Goal: Obtain resource: Obtain resource

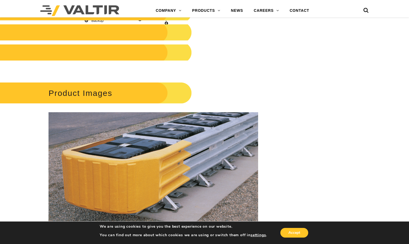
scroll to position [670, 0]
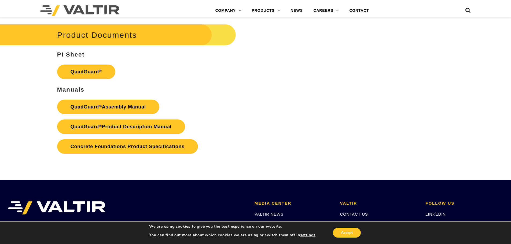
scroll to position [1099, 0]
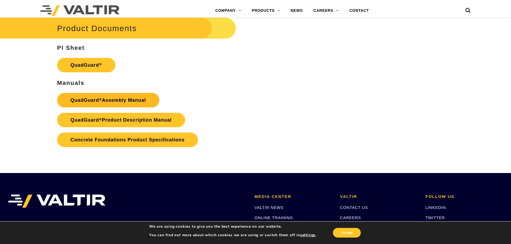
click at [123, 100] on link "QuadGuard ® Assembly Manual" at bounding box center [108, 100] width 102 height 14
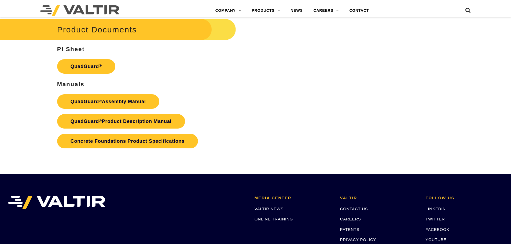
scroll to position [1099, 0]
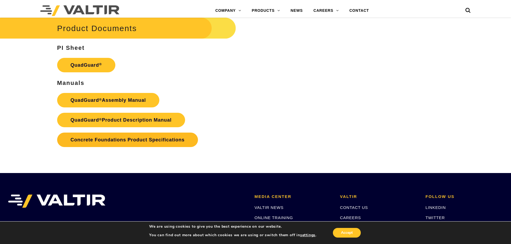
click at [162, 141] on link "Concrete Foundations Product Specifications" at bounding box center [127, 140] width 141 height 14
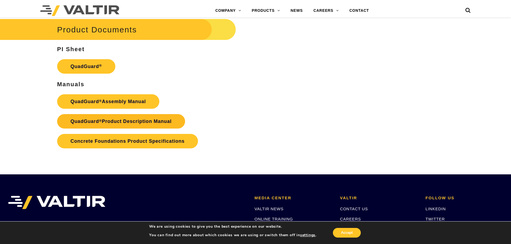
click at [166, 120] on link "QuadGuard ® Product Description Manual" at bounding box center [121, 121] width 128 height 14
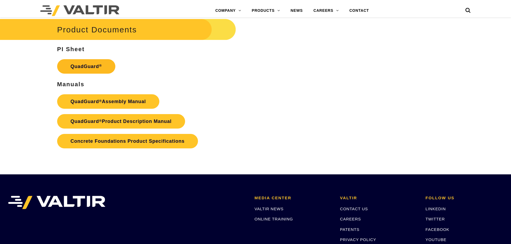
scroll to position [1099, 0]
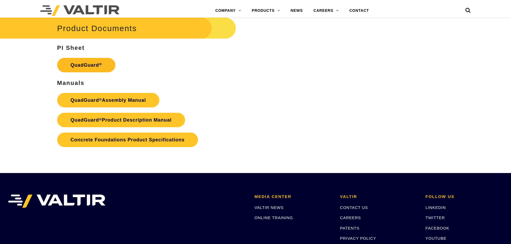
click at [100, 66] on sup "®" at bounding box center [100, 64] width 3 height 4
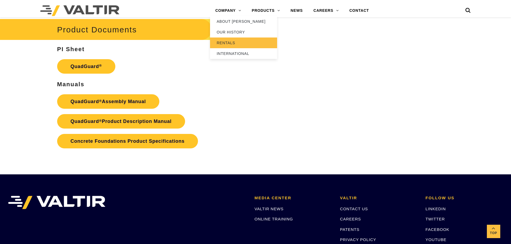
scroll to position [1099, 0]
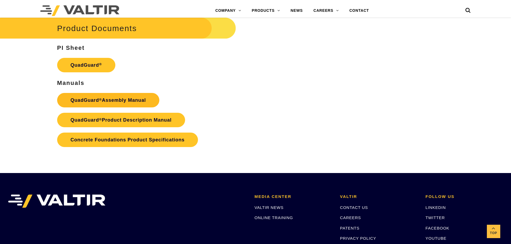
click at [137, 101] on link "QuadGuard ® Assembly Manual" at bounding box center [108, 100] width 102 height 14
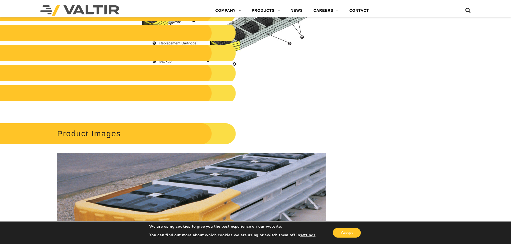
scroll to position [536, 0]
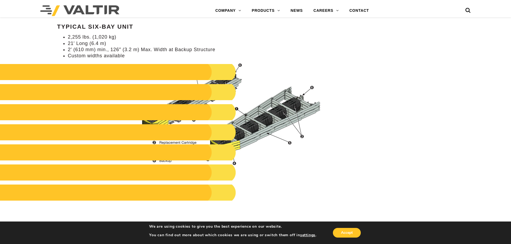
drag, startPoint x: 219, startPoint y: 75, endPoint x: 221, endPoint y: 90, distance: 14.4
click at [219, 76] on h2 at bounding box center [108, 72] width 256 height 16
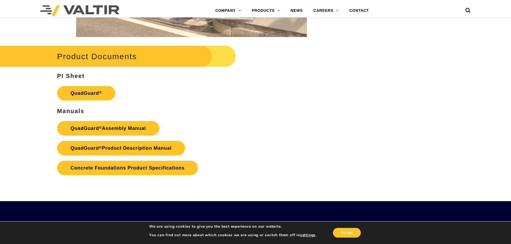
scroll to position [1073, 0]
